Goal: Task Accomplishment & Management: Use online tool/utility

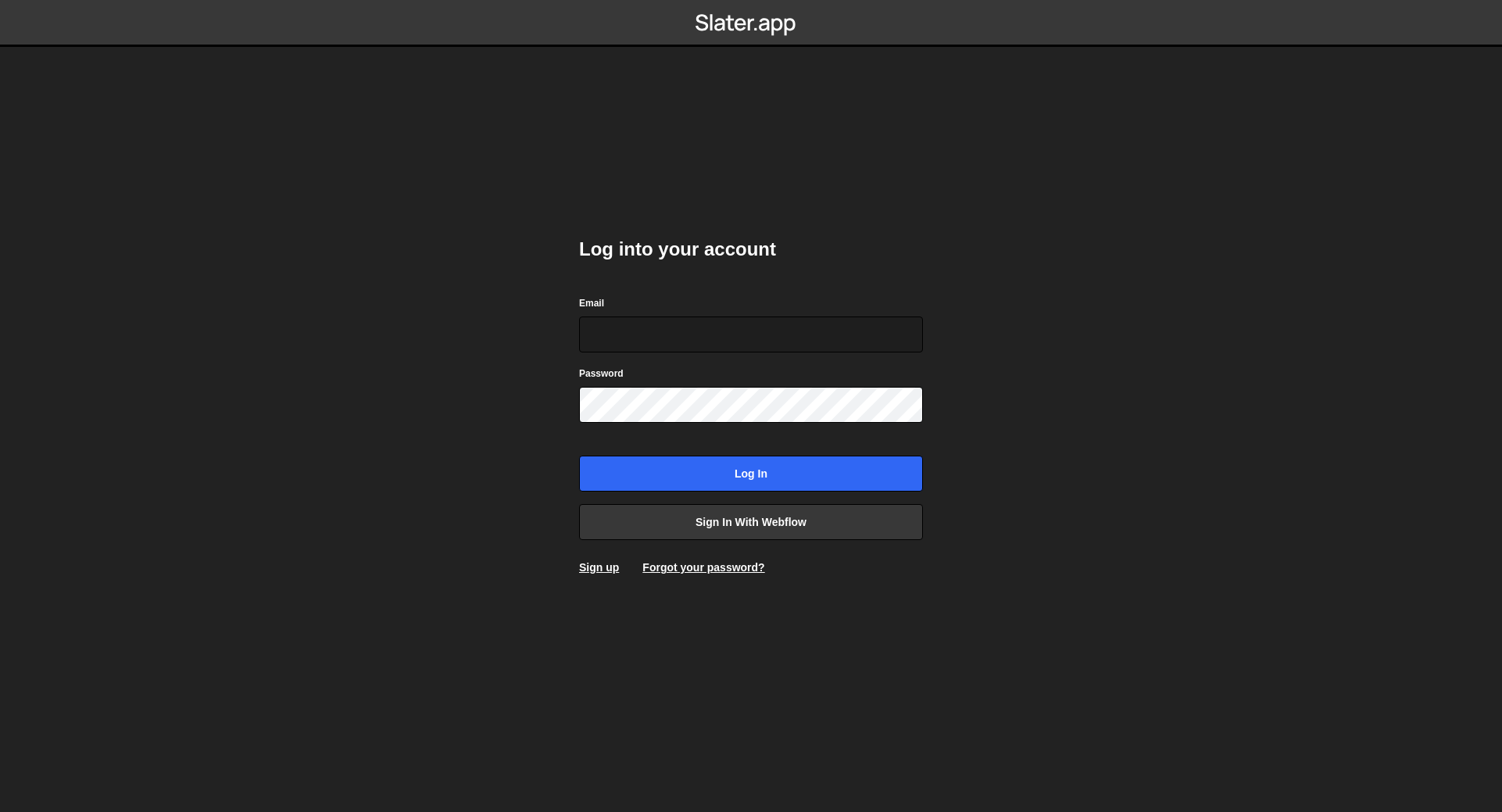
type input "nanderson@bigslatemedia.com"
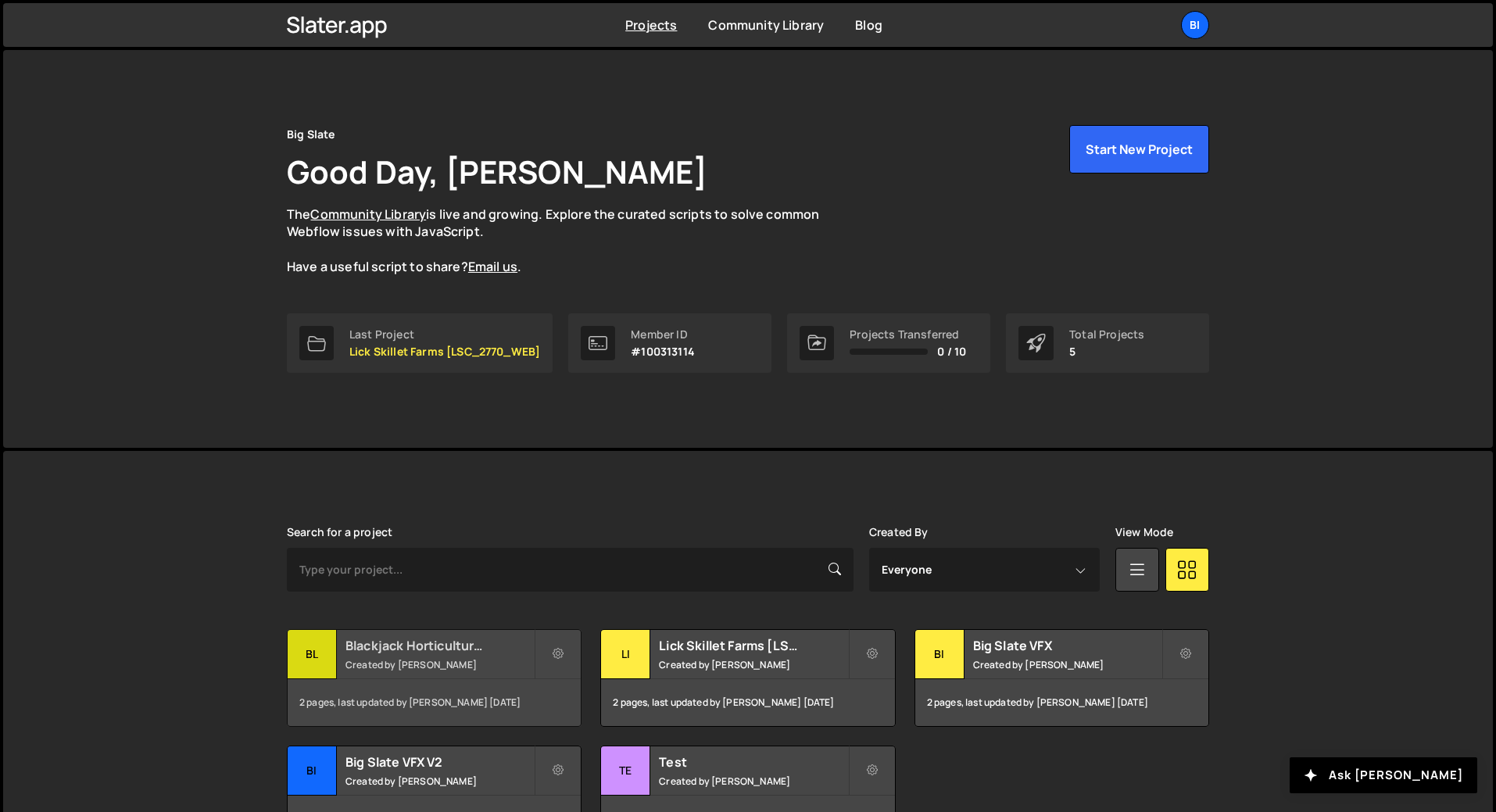
click at [466, 641] on h2 "Blackjack Horticulture [BJ_2719_WEBDEV]" at bounding box center [439, 645] width 188 height 17
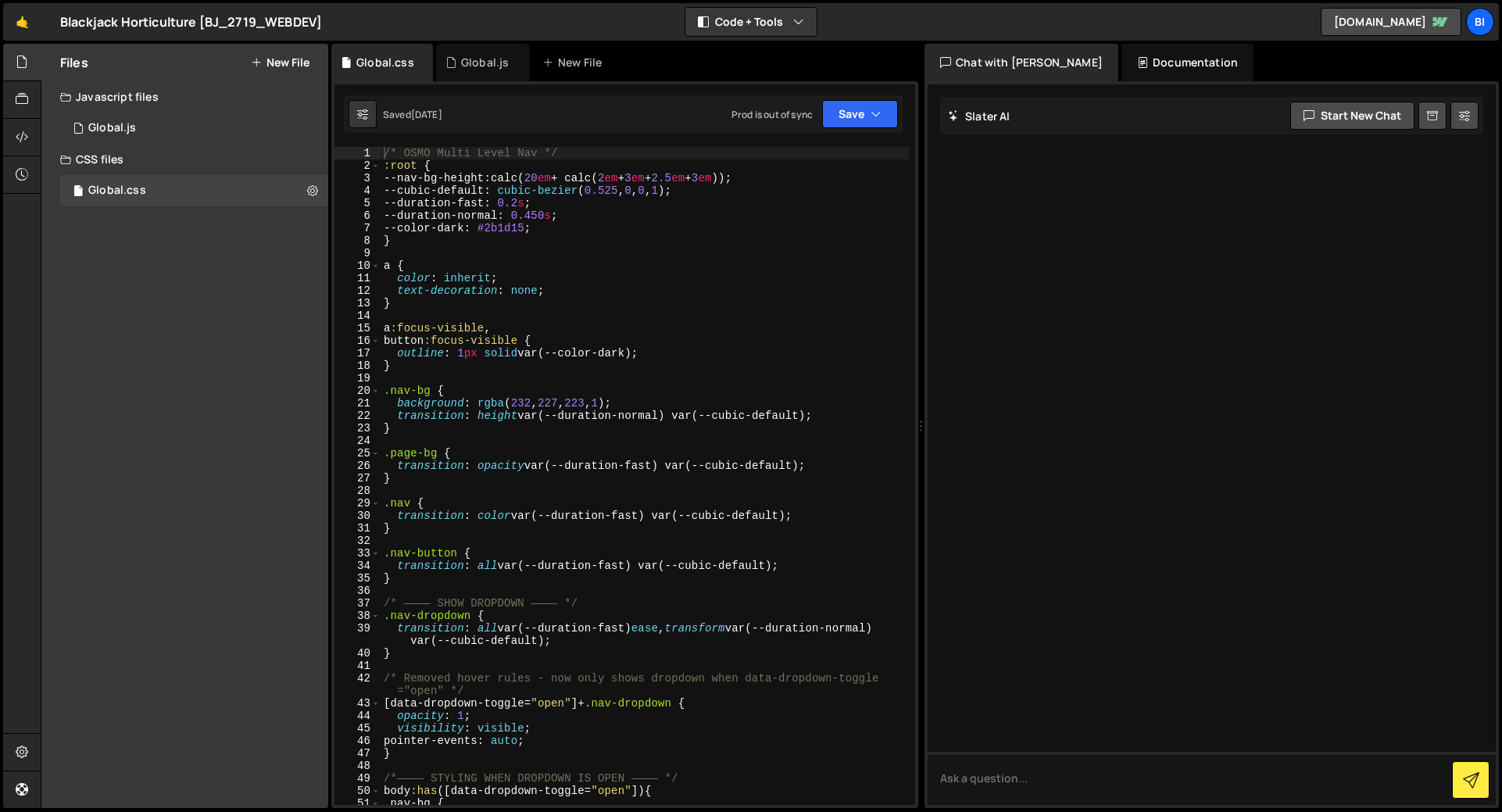
click at [545, 254] on div "/* OSMO Multi Level Nav */ :root { --nav-bg-height : calc( 20 em + calc( 2 em +…" at bounding box center [644, 488] width 528 height 683
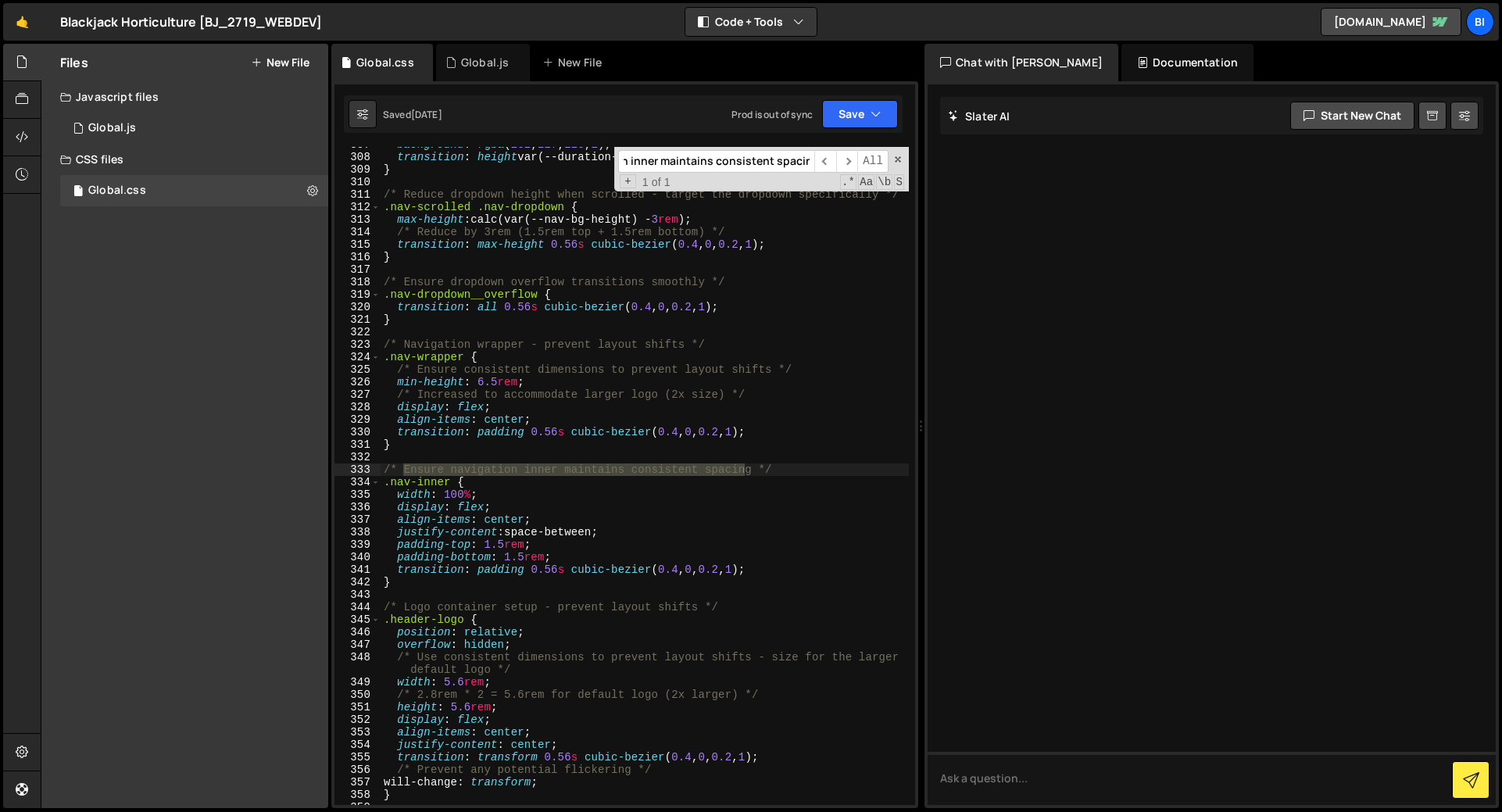
scroll to position [3897, 0]
type input "Ensure navigation inner maintains consistent spacing"
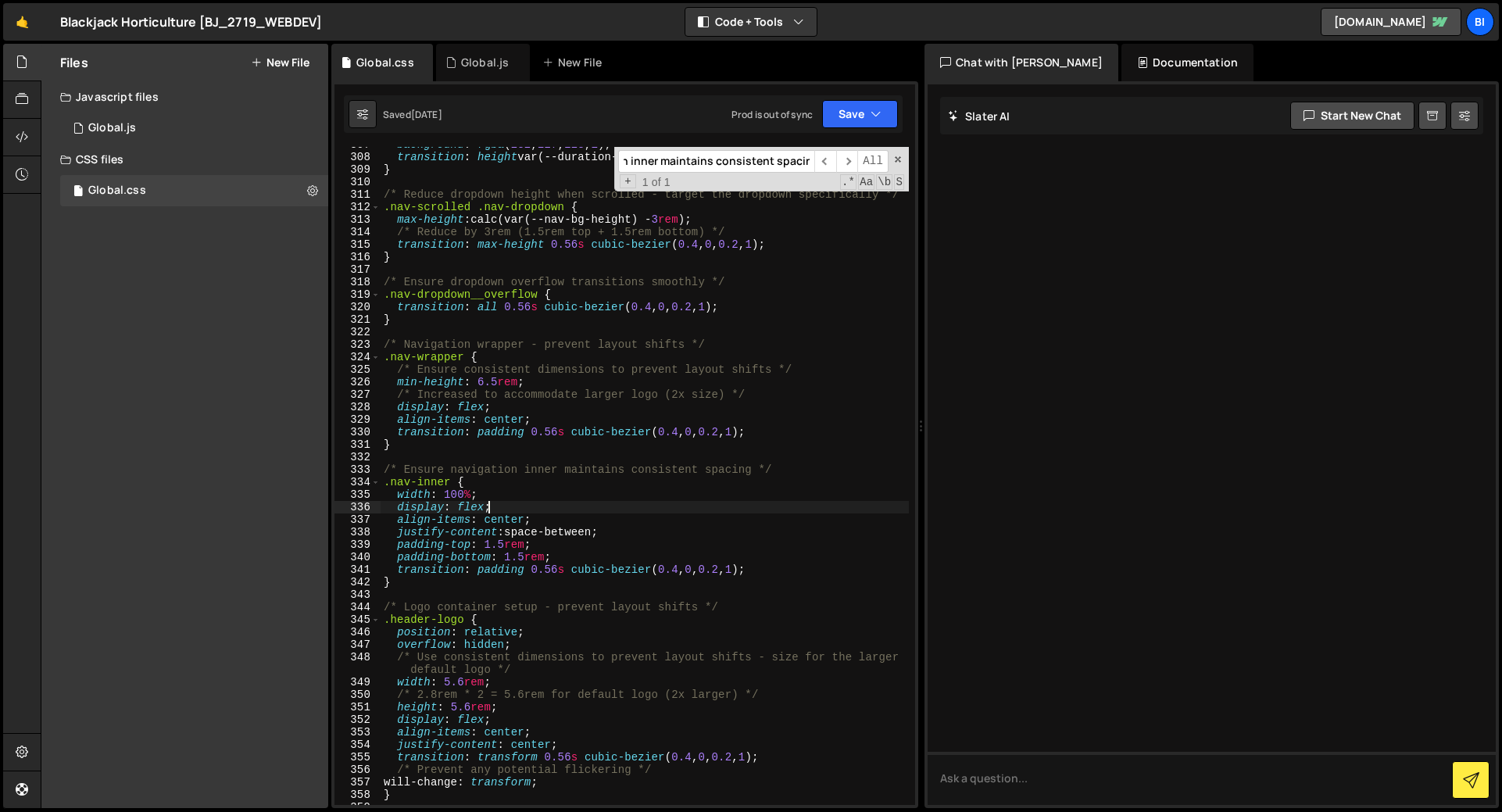
click at [554, 501] on div "background : rgba ( 232 , 227 , 223 , 1 ) ; transition : height var(--duration-…" at bounding box center [644, 479] width 528 height 683
type textarea "d"
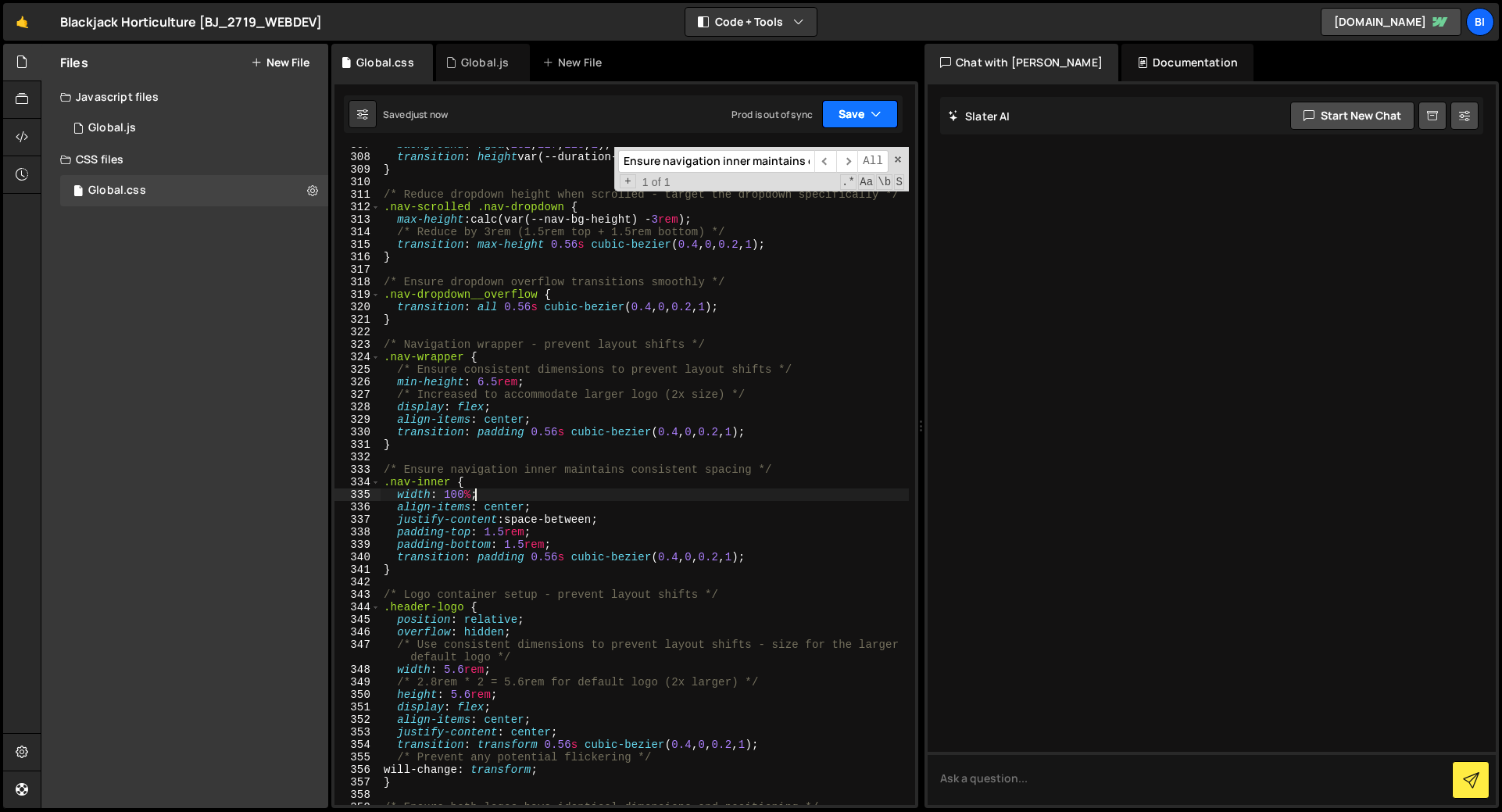
click at [865, 113] on button "Save" at bounding box center [859, 114] width 76 height 29
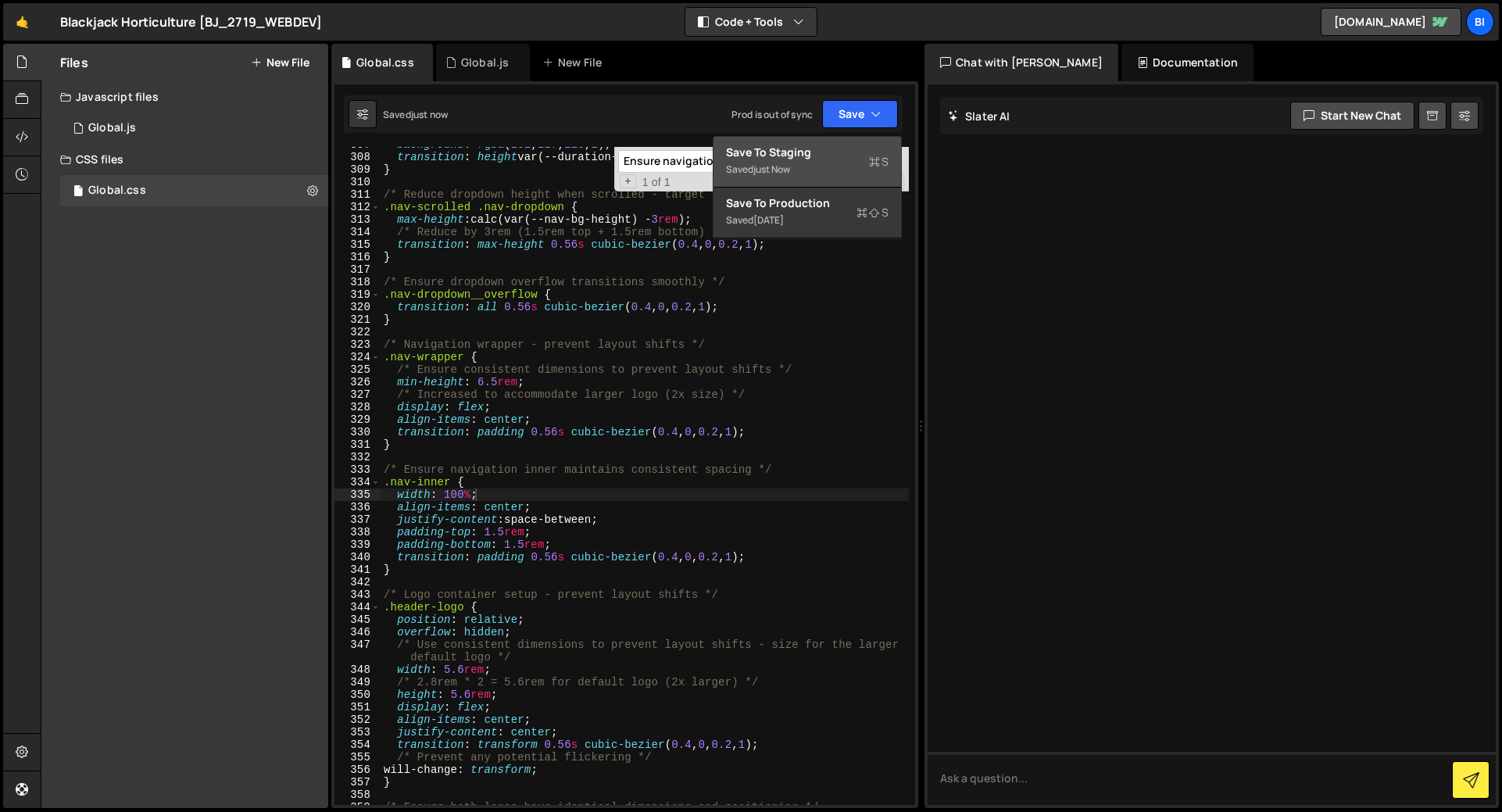
click at [797, 159] on button "Save to Staging S Saved just now" at bounding box center [807, 162] width 187 height 51
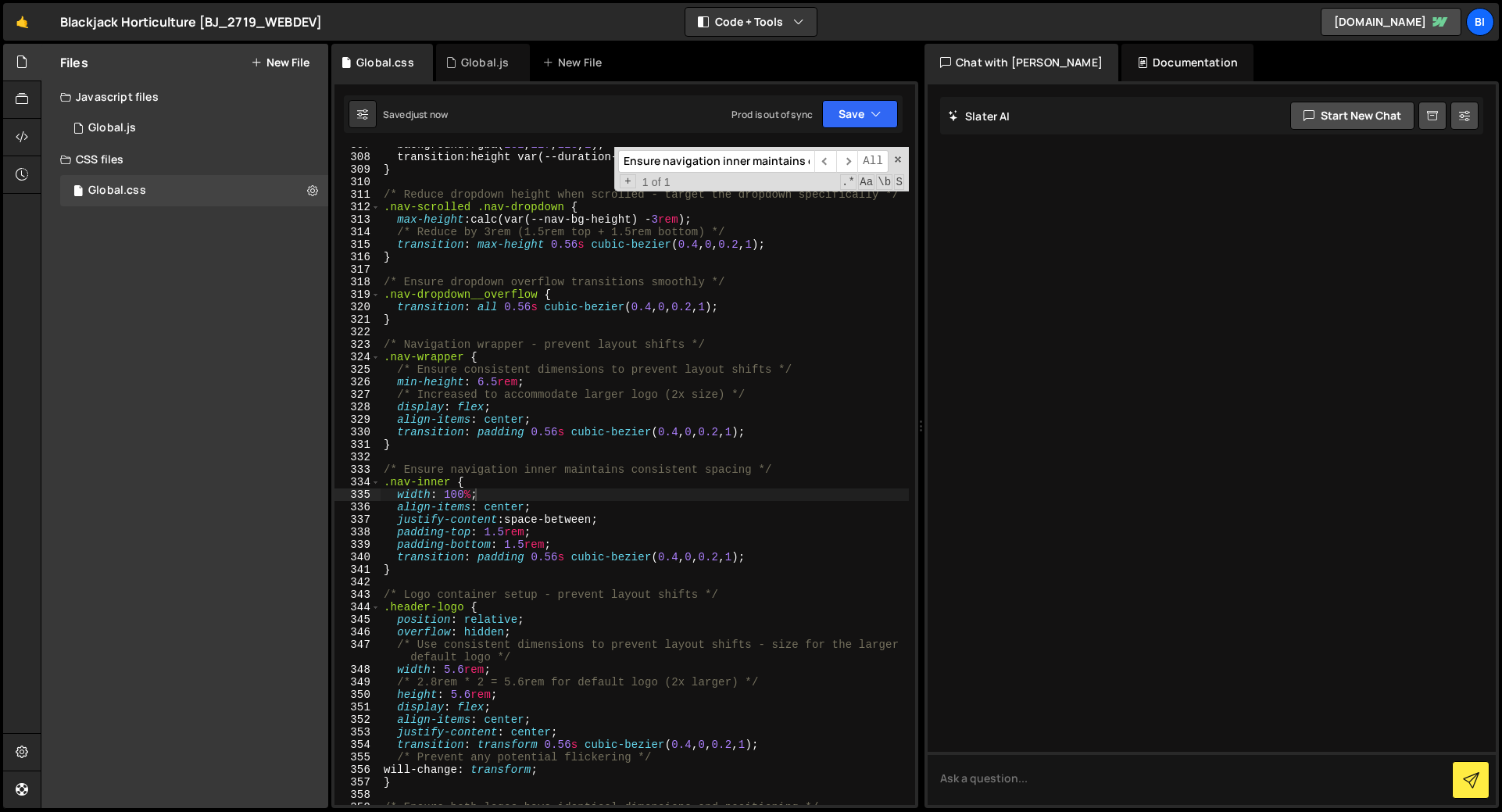
click at [643, 360] on div "background : rgba ( 232 , 227 , 223 , 1 ); transition : height var ( --duration…" at bounding box center [644, 479] width 528 height 683
click at [903, 162] on div "Ensure navigation inner maintains consistent spacing ​ ​ All Replace All + 1 of…" at bounding box center [761, 170] width 295 height 45
click at [898, 159] on span at bounding box center [898, 160] width 11 height 11
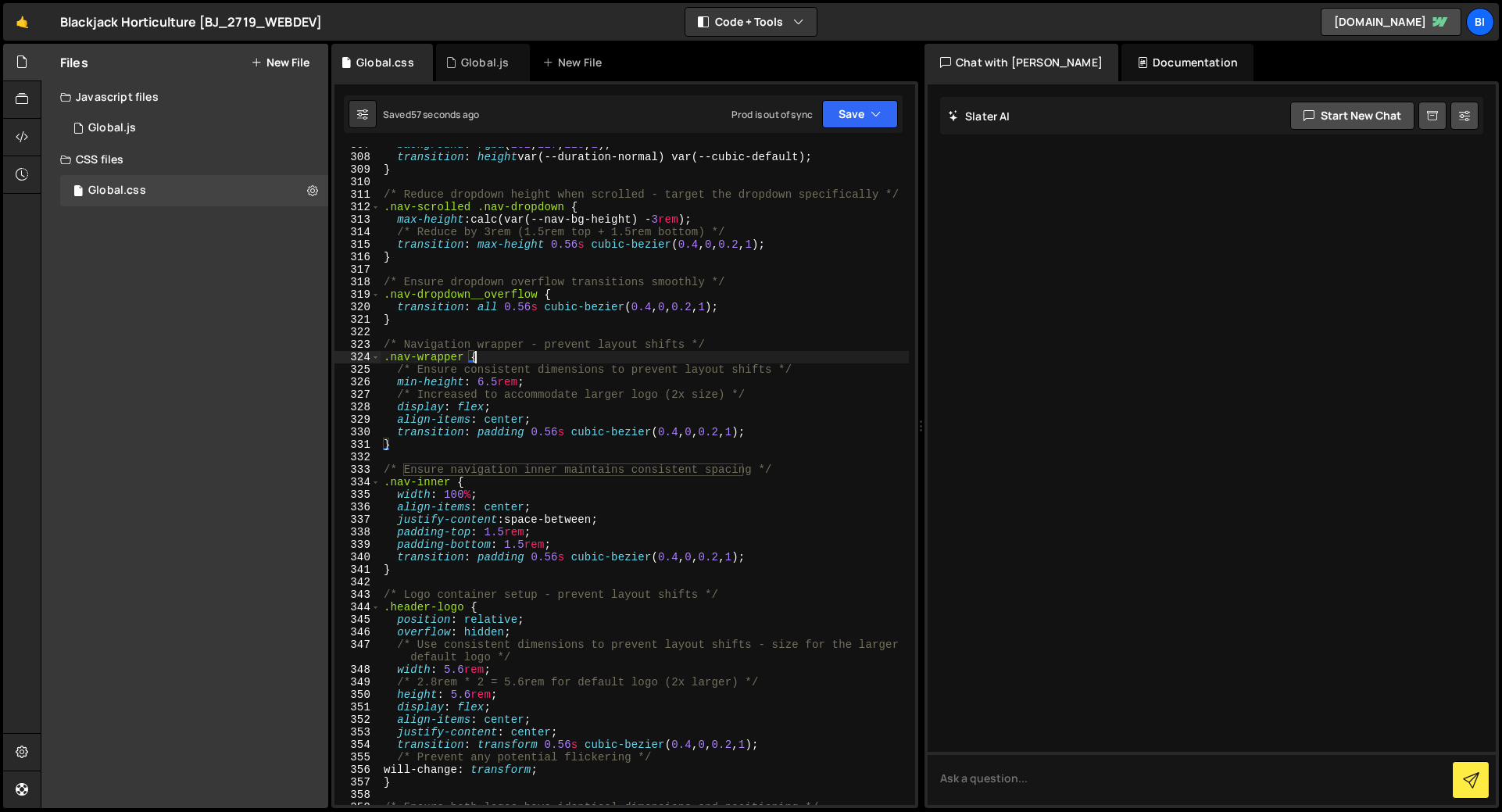
click at [578, 318] on div "background : rgba ( 232 , 227 , 223 , 1 ) ; transition : height var(--duration-…" at bounding box center [644, 479] width 528 height 683
type textarea "}"
